Goal: Communication & Community: Connect with others

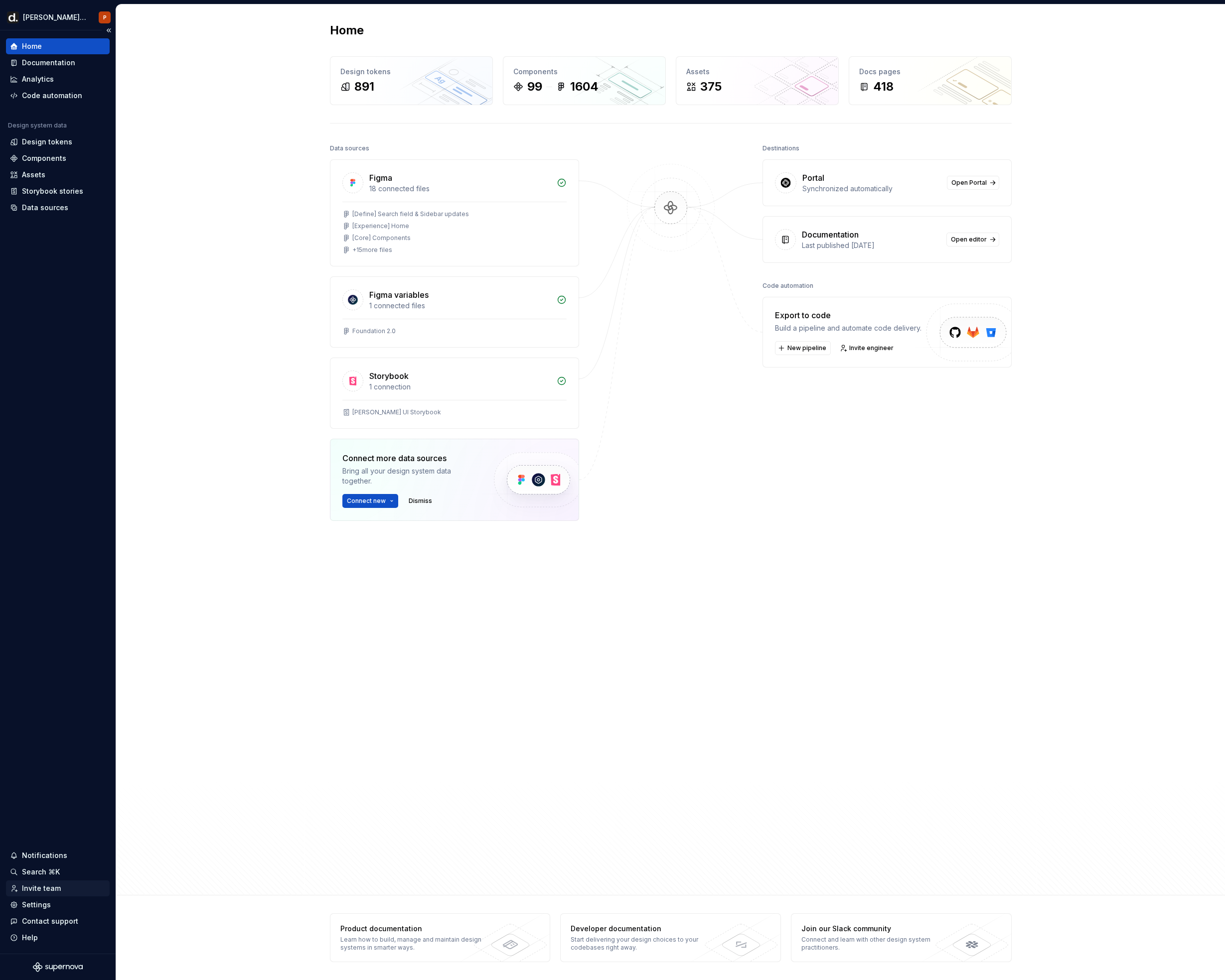
click at [39, 889] on div "Invite team" at bounding box center [41, 888] width 39 height 10
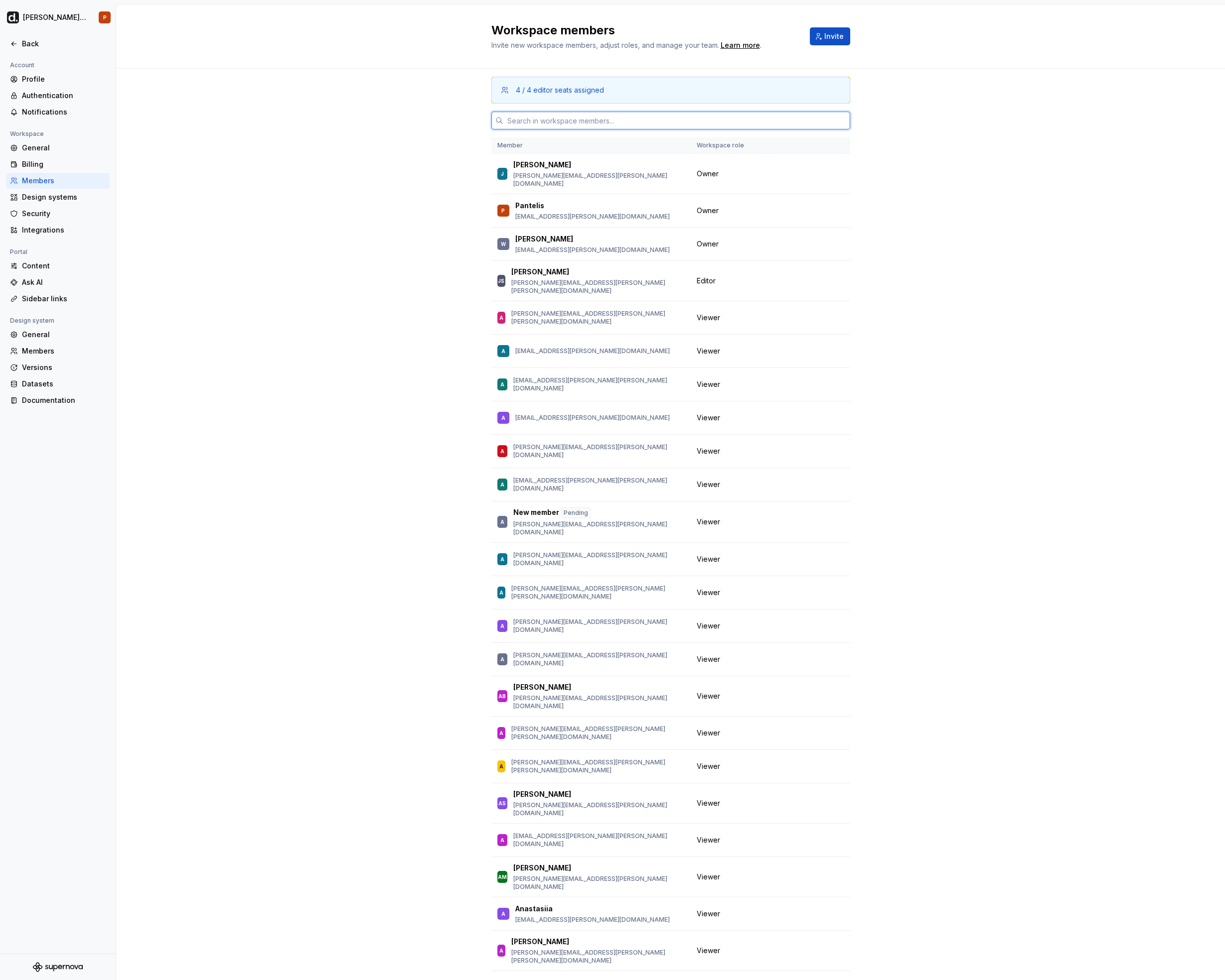
click at [560, 125] on input "text" at bounding box center [676, 120] width 347 height 18
paste input "[EMAIL_ADDRESS][PERSON_NAME][PERSON_NAME][DOMAIN_NAME]"
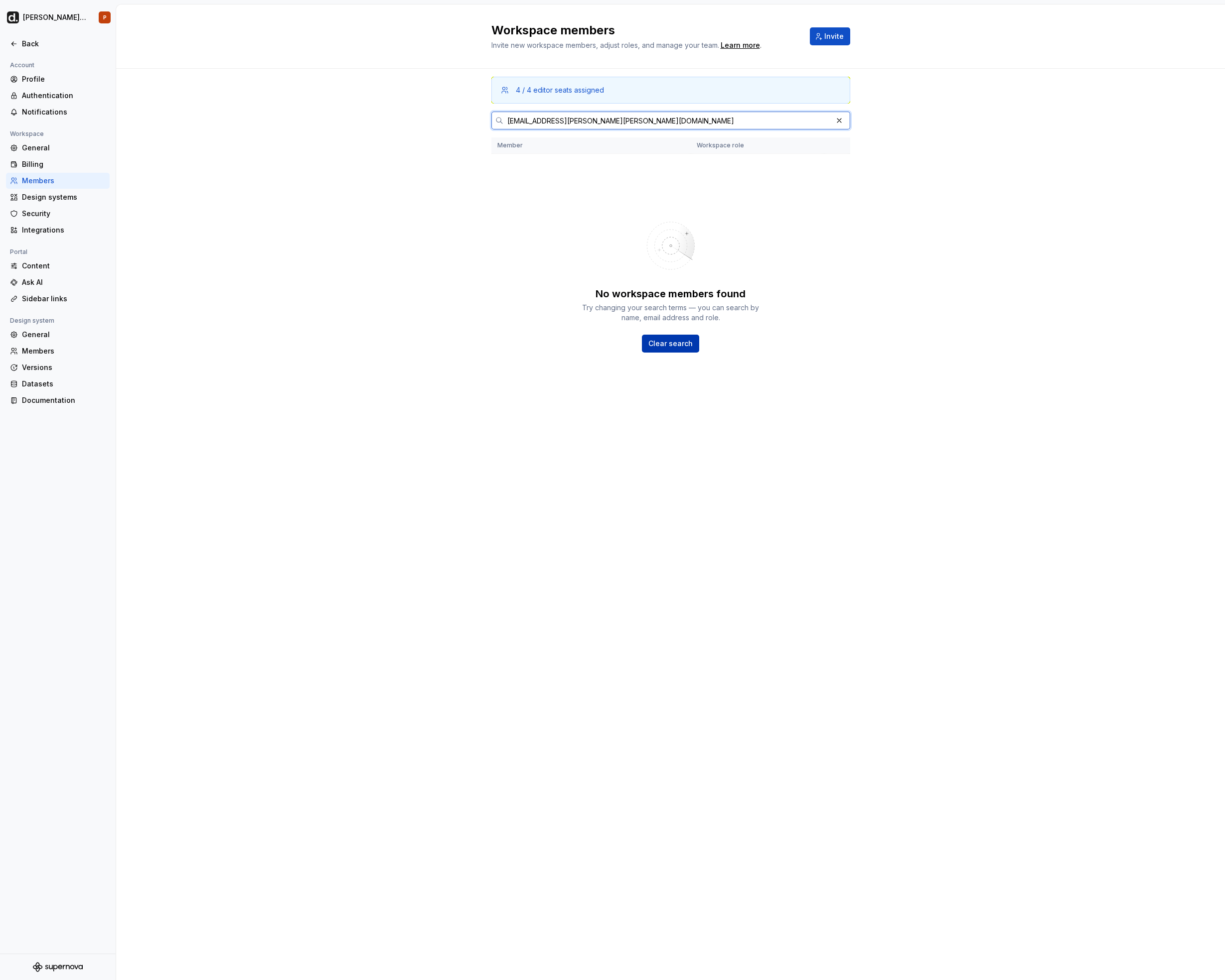
type input "[EMAIL_ADDRESS][PERSON_NAME][PERSON_NAME][DOMAIN_NAME]"
click at [658, 336] on button "Clear search" at bounding box center [670, 343] width 58 height 18
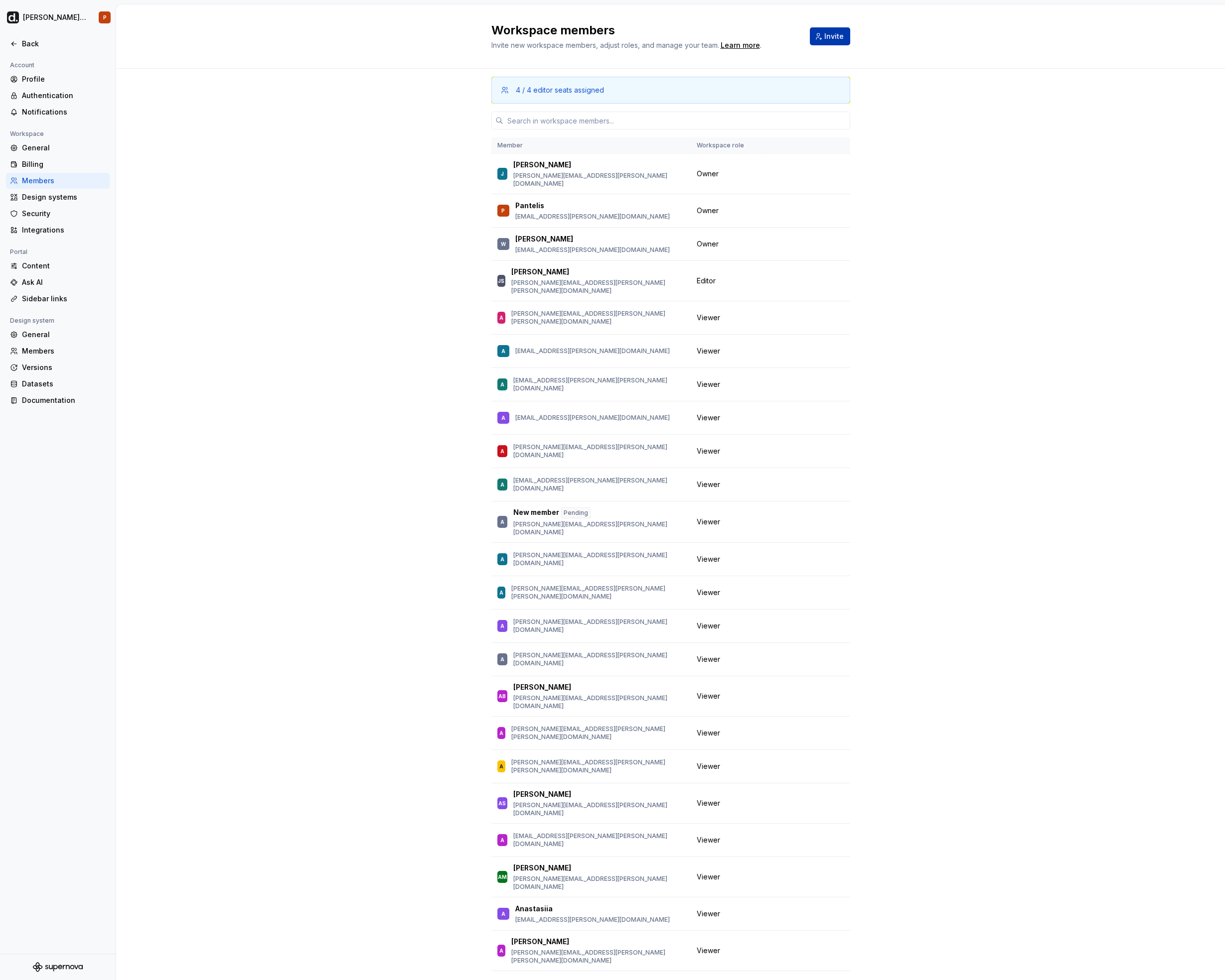
click at [822, 29] on button "Invite" at bounding box center [829, 36] width 40 height 18
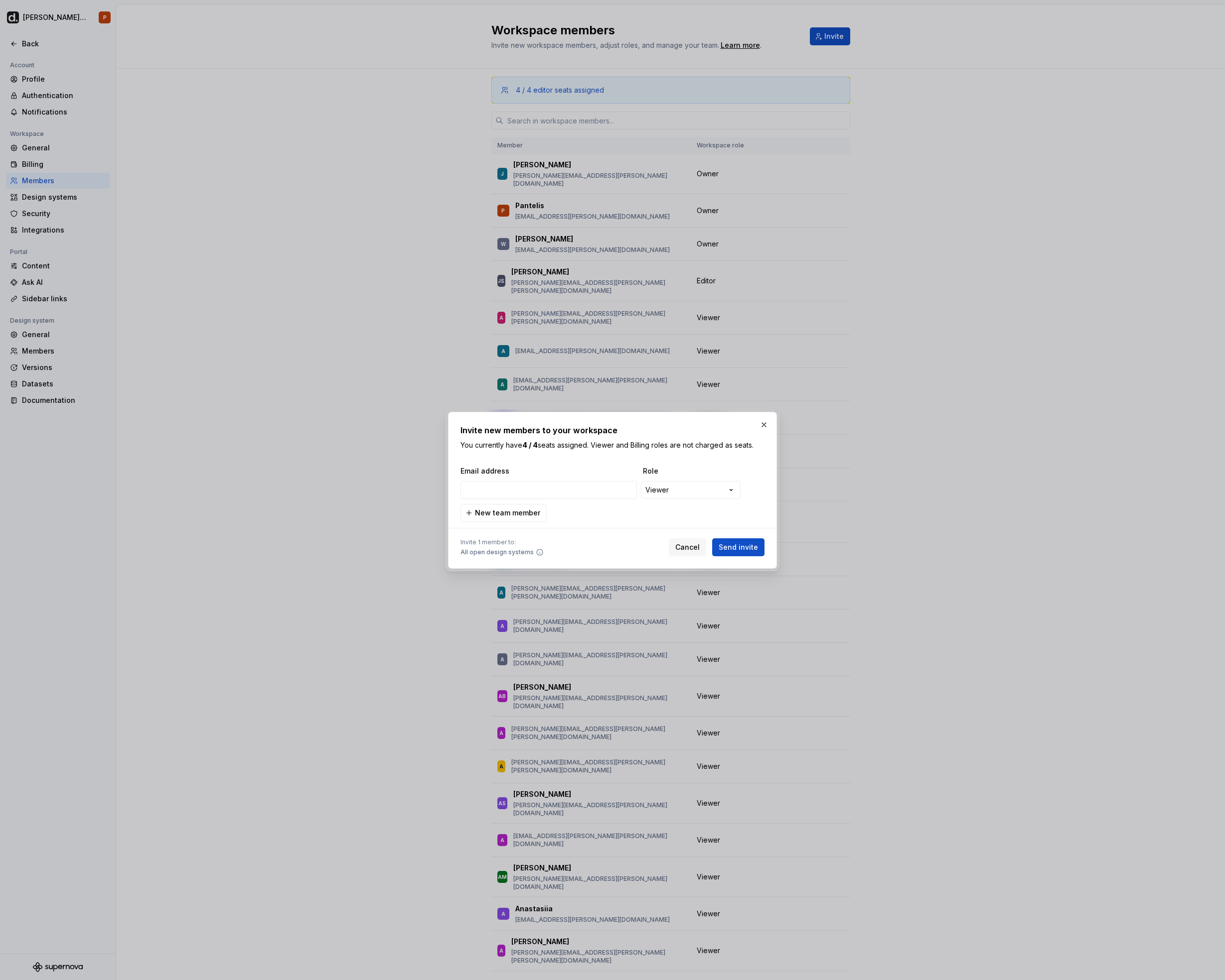
type input "[EMAIL_ADDRESS][PERSON_NAME][PERSON_NAME][DOMAIN_NAME]"
click at [690, 486] on div "**********" at bounding box center [612, 490] width 1225 height 980
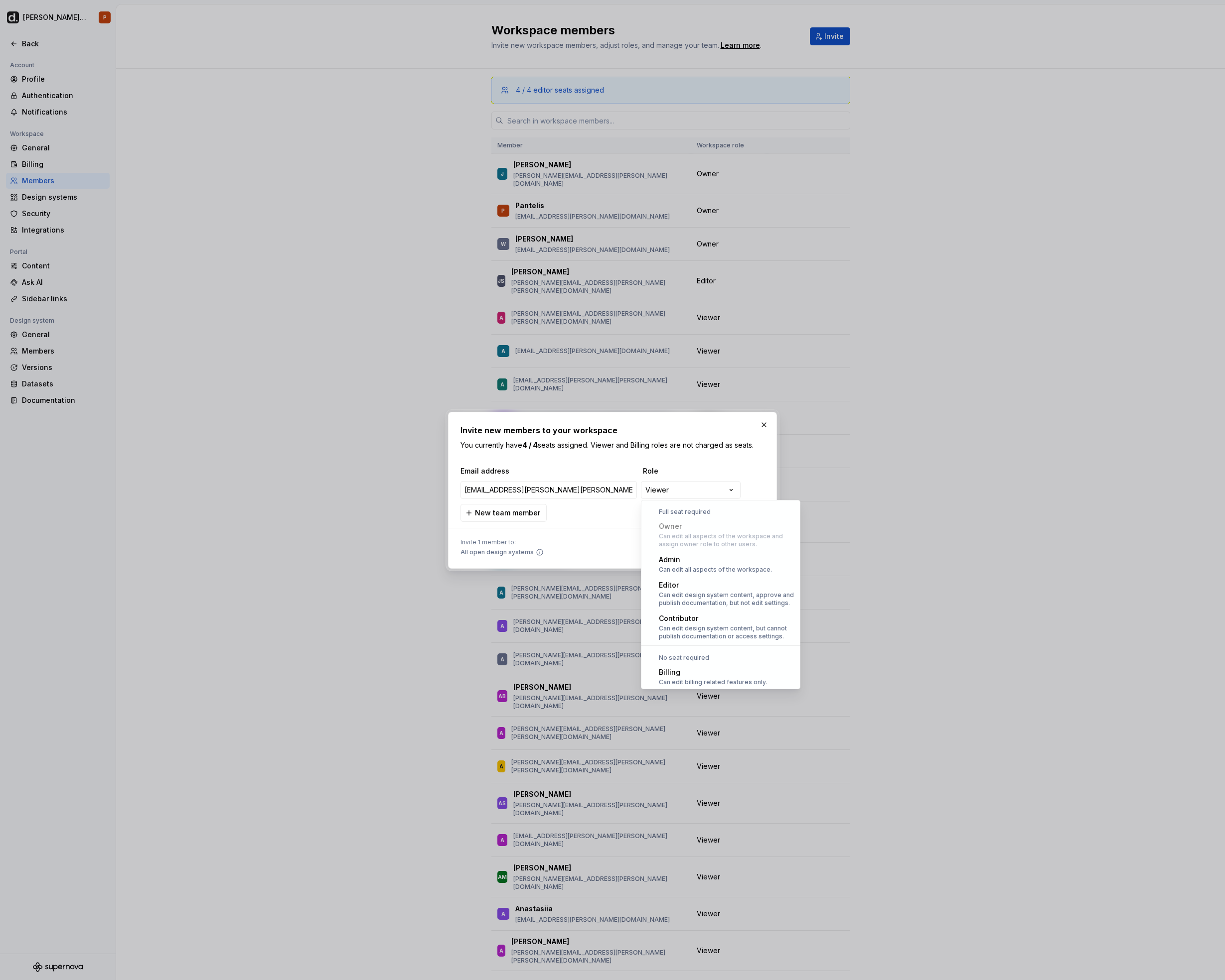
scroll to position [27, 0]
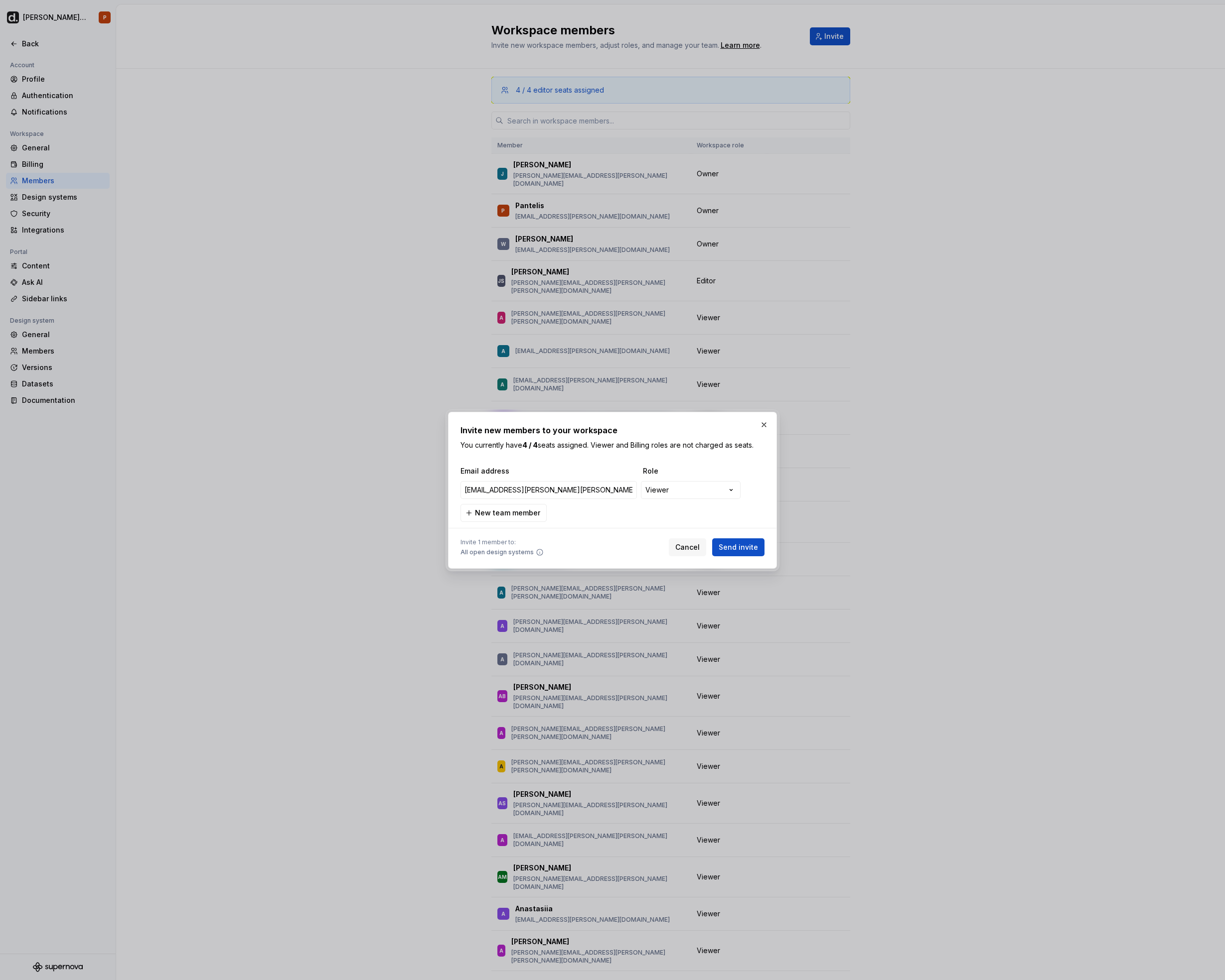
click at [697, 456] on div "**********" at bounding box center [612, 490] width 1225 height 980
click at [735, 547] on span "Send invite" at bounding box center [738, 547] width 40 height 10
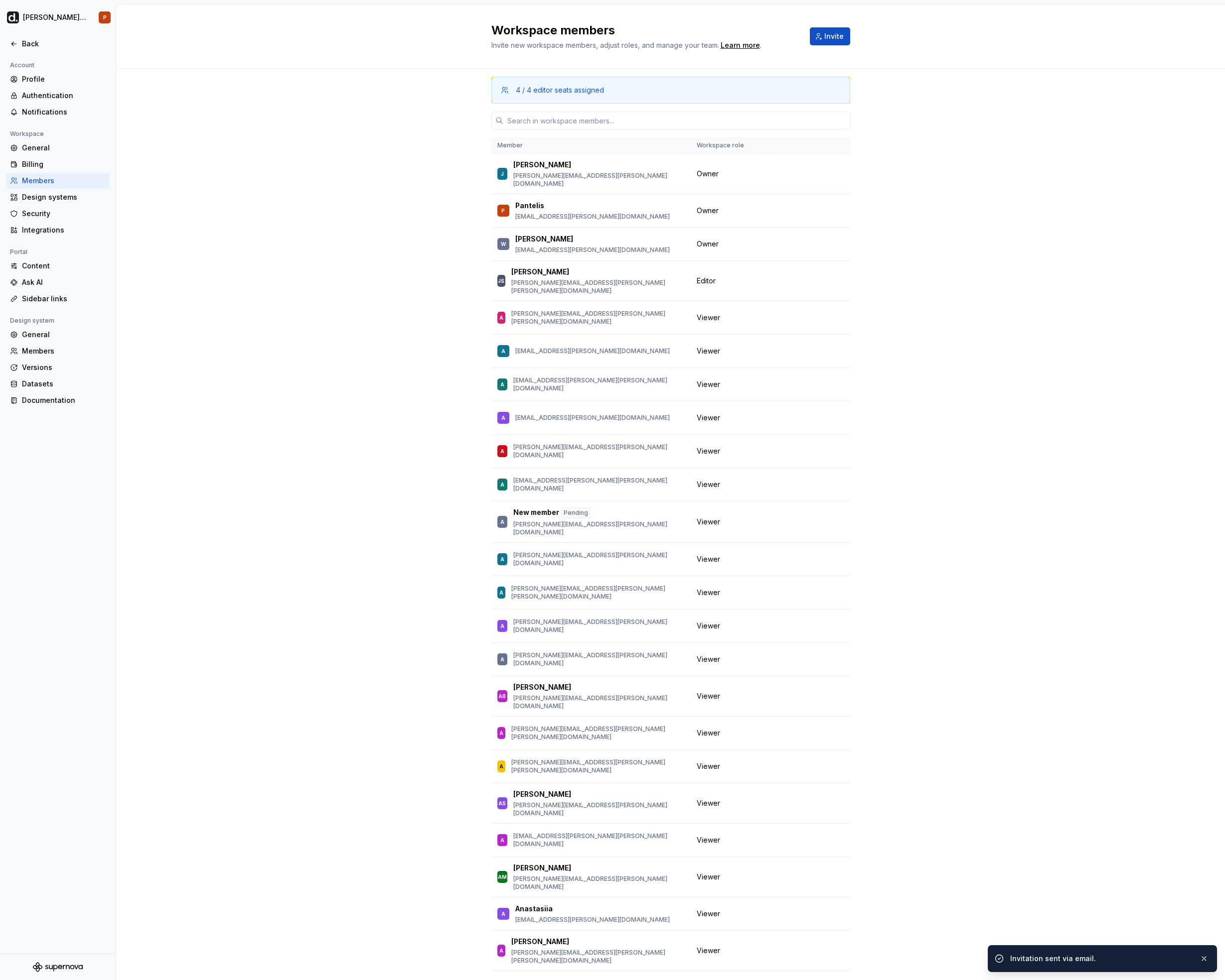
click at [925, 431] on div "4 / 4 editor seats assigned Member Workspace role [PERSON_NAME] [PERSON_NAME][E…" at bounding box center [671, 557] width 1109 height 976
